Goal: Task Accomplishment & Management: Complete application form

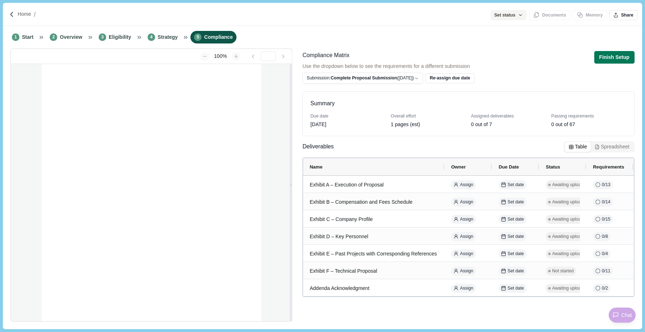
type input "**********"
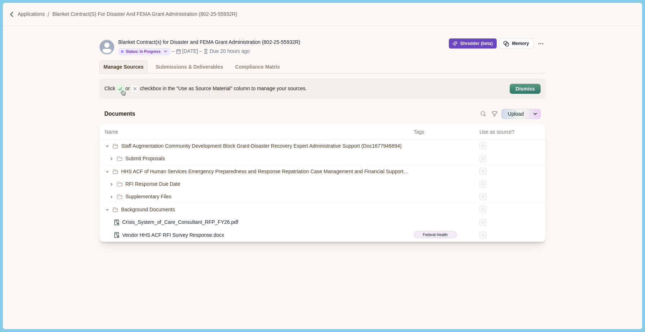
click at [463, 44] on button "Shredder (beta)" at bounding box center [473, 44] width 48 height 10
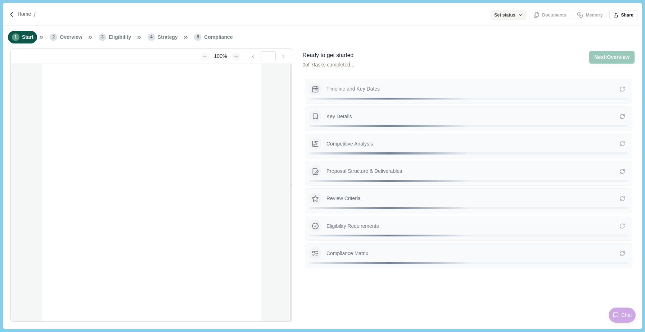
type input "**********"
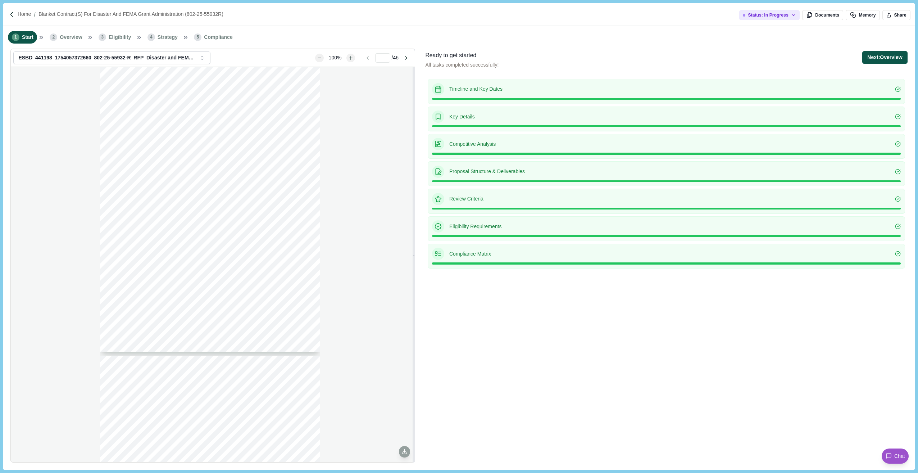
click at [644, 57] on button "Next: Overview" at bounding box center [885, 57] width 45 height 13
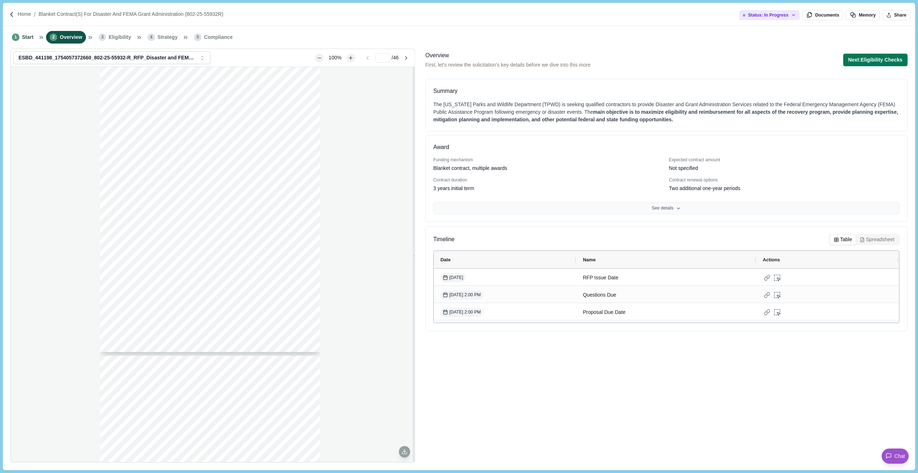
click at [644, 208] on button "See details" at bounding box center [666, 208] width 466 height 12
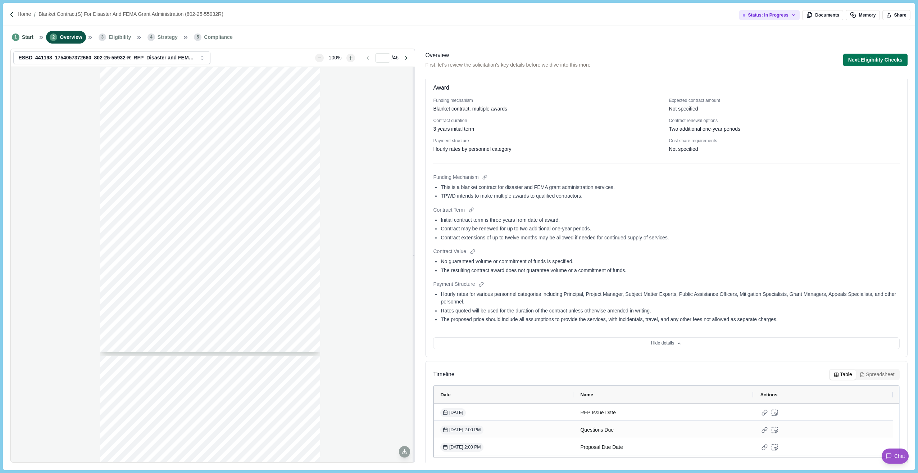
scroll to position [63, 0]
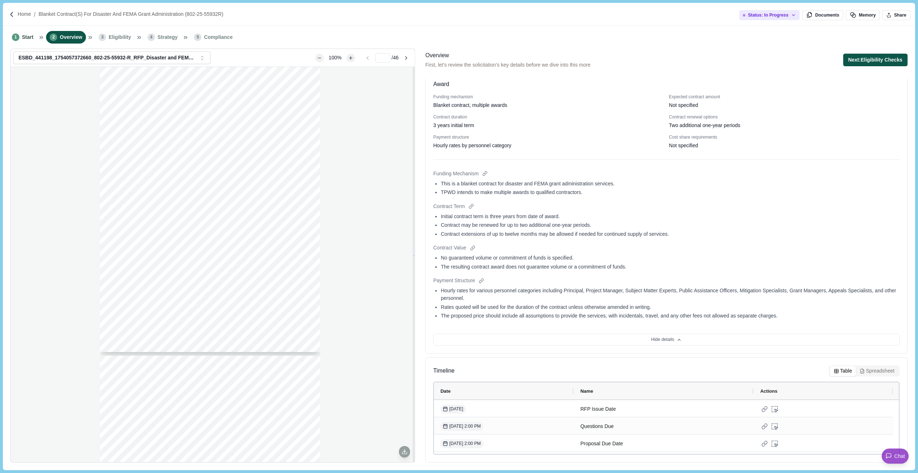
click at [644, 62] on button "Next: Eligibility Checks" at bounding box center [875, 60] width 64 height 13
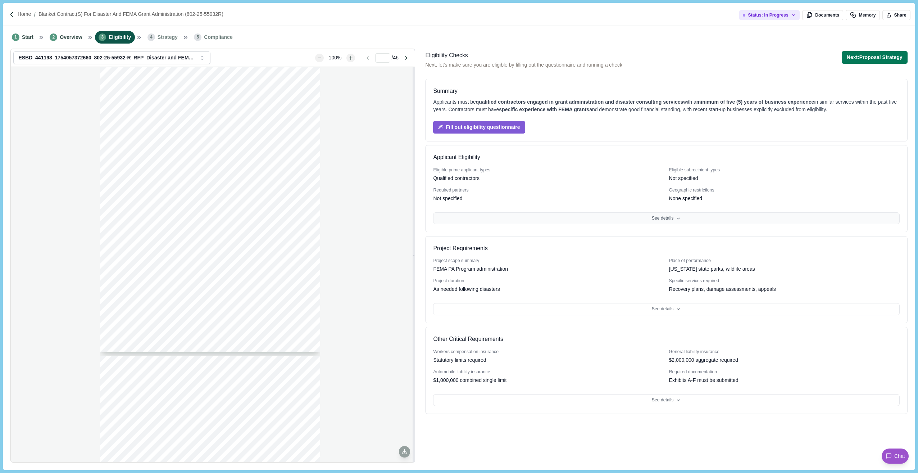
click at [634, 219] on button "See details" at bounding box center [666, 218] width 466 height 12
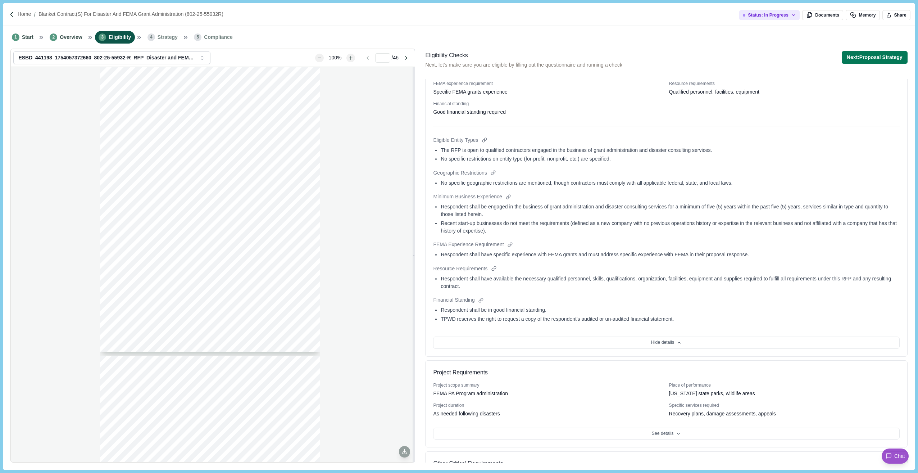
scroll to position [223, 0]
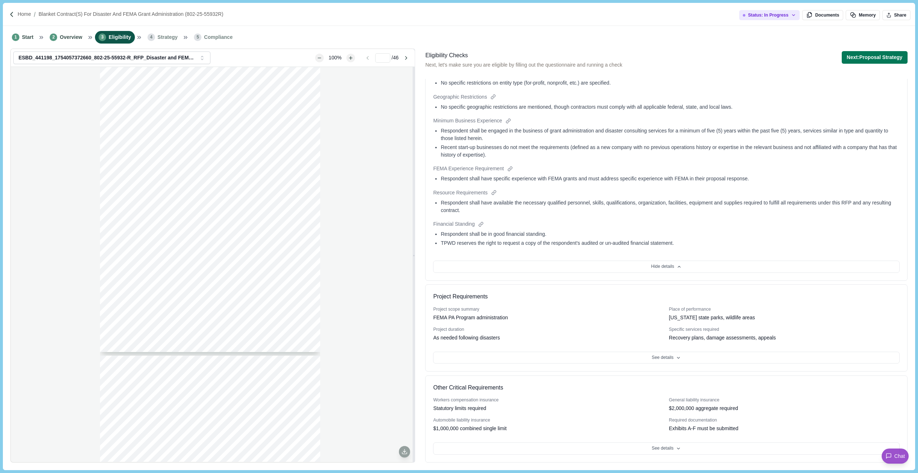
drag, startPoint x: 630, startPoint y: 265, endPoint x: 632, endPoint y: 262, distance: 3.7
click at [632, 262] on button "Hide details" at bounding box center [666, 267] width 466 height 12
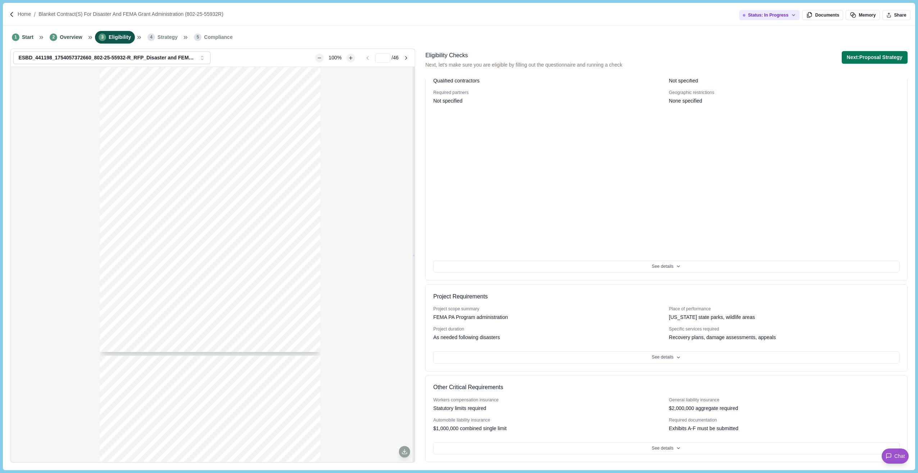
scroll to position [0, 0]
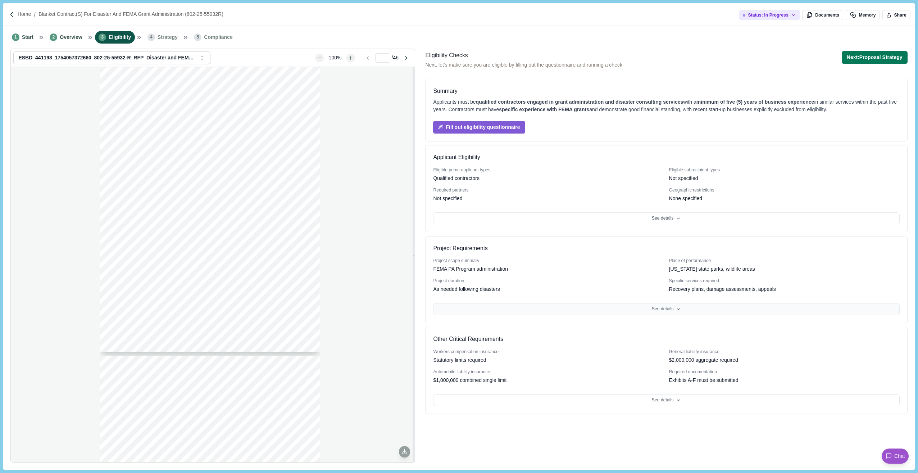
click at [644, 310] on button "See details" at bounding box center [666, 309] width 466 height 12
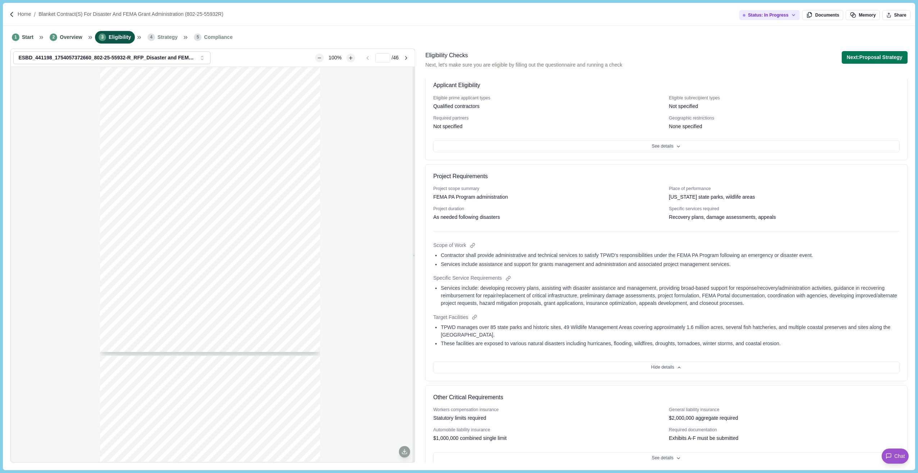
scroll to position [82, 0]
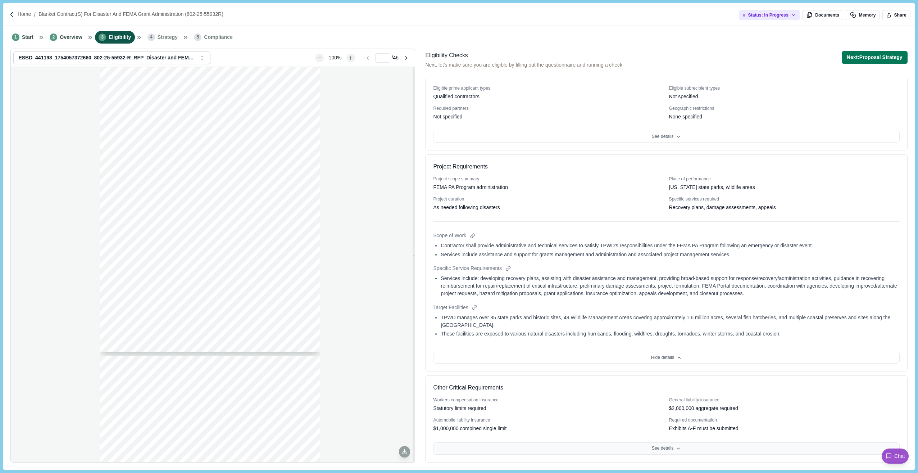
click at [644, 332] on button "See details" at bounding box center [666, 448] width 466 height 12
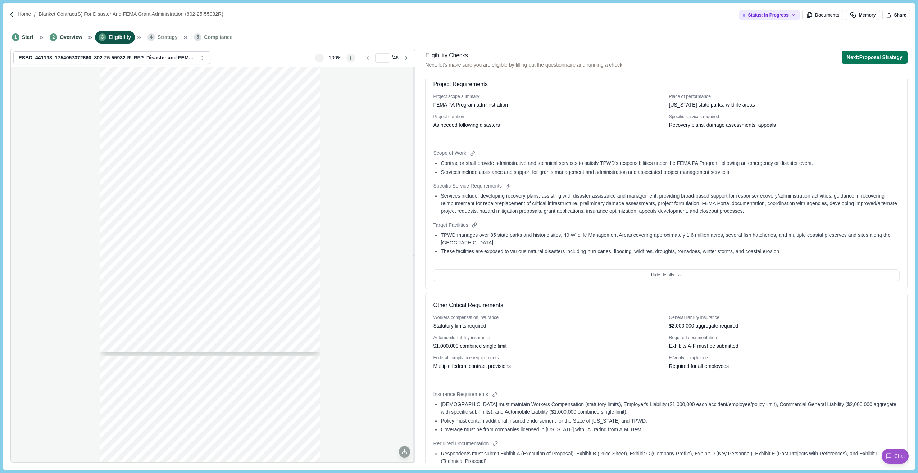
scroll to position [0, 0]
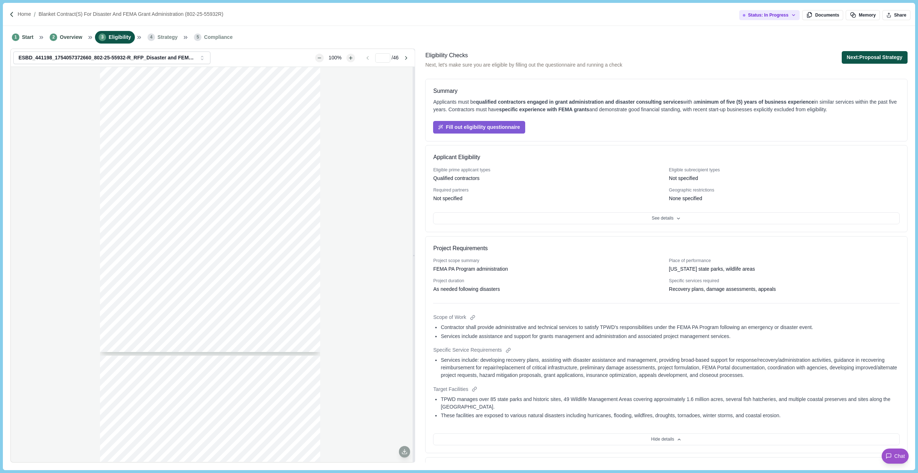
click at [644, 57] on button "Next: Proposal Strategy" at bounding box center [875, 57] width 66 height 13
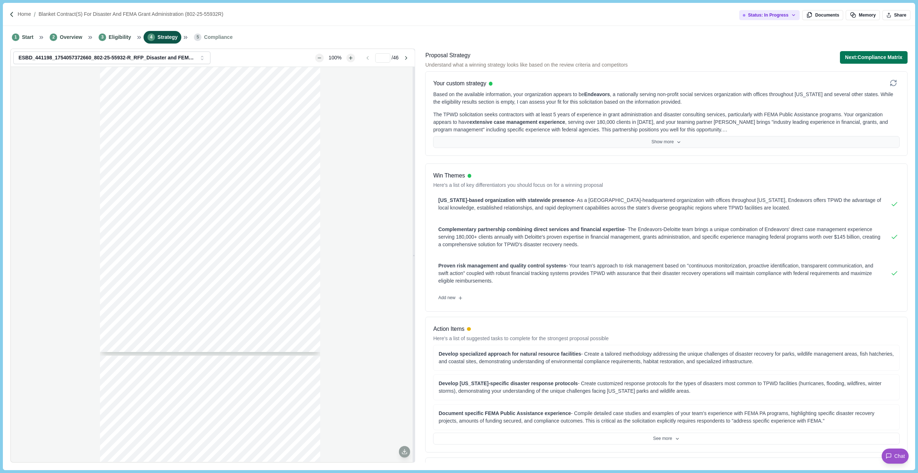
click at [644, 143] on button "Show more" at bounding box center [666, 142] width 466 height 12
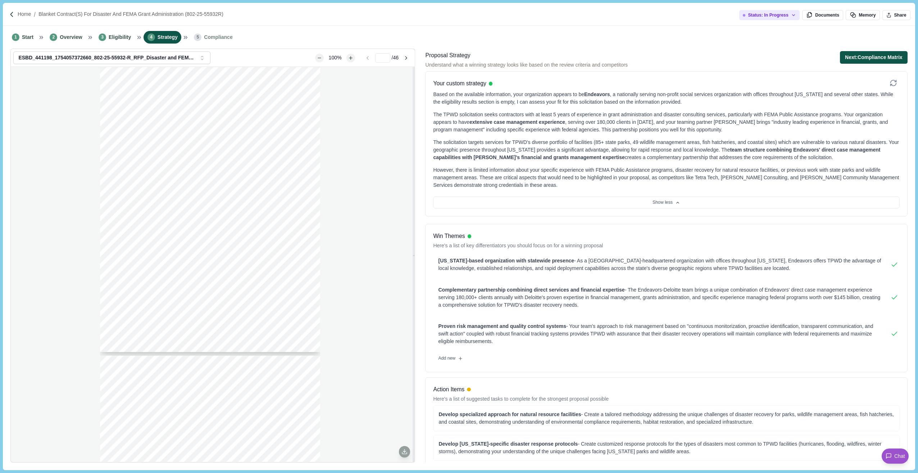
click at [644, 60] on button "Next: Compliance Matrix" at bounding box center [874, 57] width 68 height 13
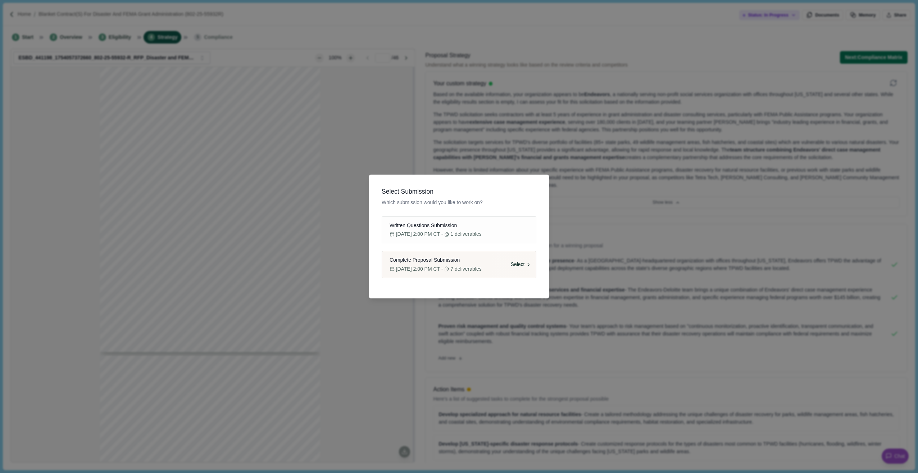
click at [431, 261] on span "Complete Proposal Submission" at bounding box center [425, 260] width 70 height 8
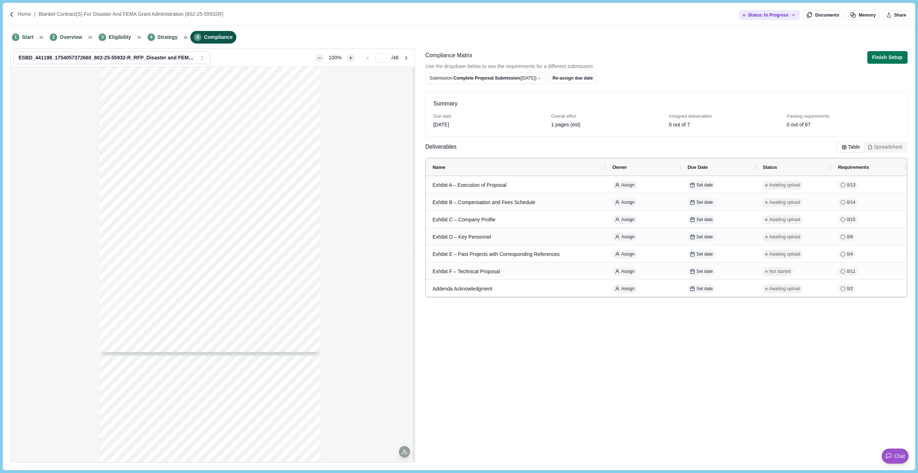
click at [68, 171] on div "[US_STATE] Parks and Wildlife Department Purchasing and Contracting C-1 [STREET…" at bounding box center [213, 264] width 404 height 395
